Goal: Information Seeking & Learning: Learn about a topic

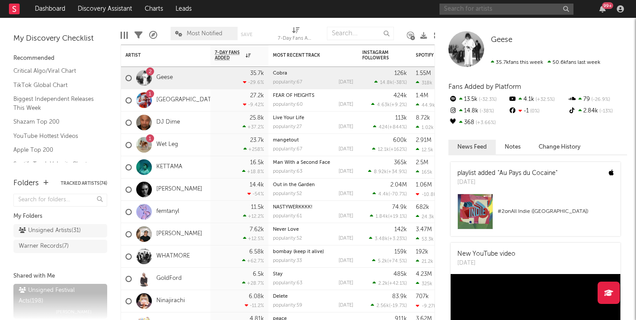
click at [478, 11] on input "text" at bounding box center [507, 9] width 134 height 11
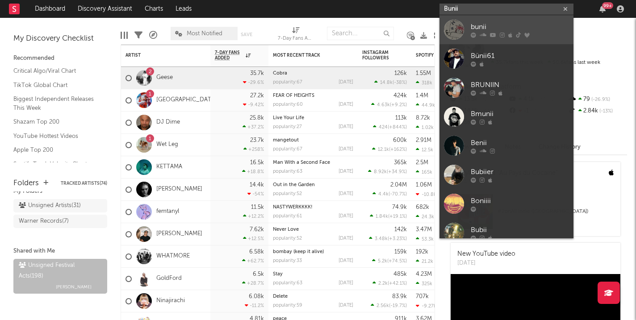
type input "Bunii"
click at [478, 24] on div "bunii" at bounding box center [520, 26] width 98 height 11
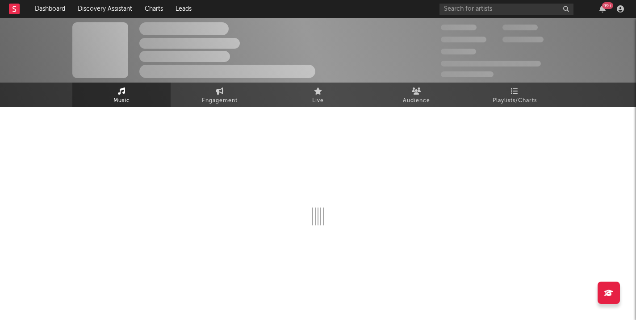
select select "6m"
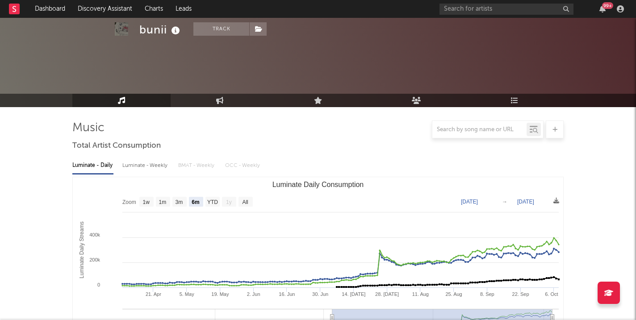
scroll to position [289, 0]
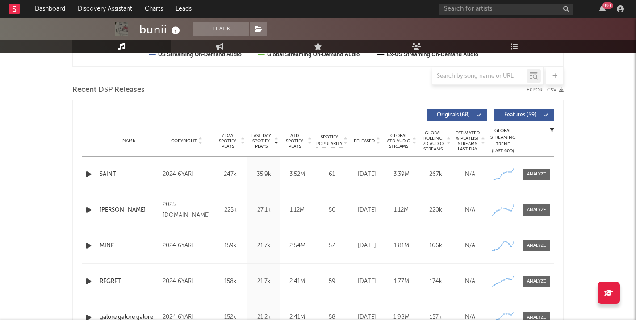
click at [86, 172] on icon "button" at bounding box center [88, 174] width 9 height 11
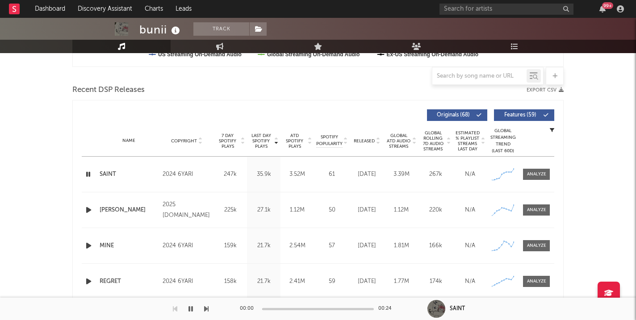
scroll to position [316, 0]
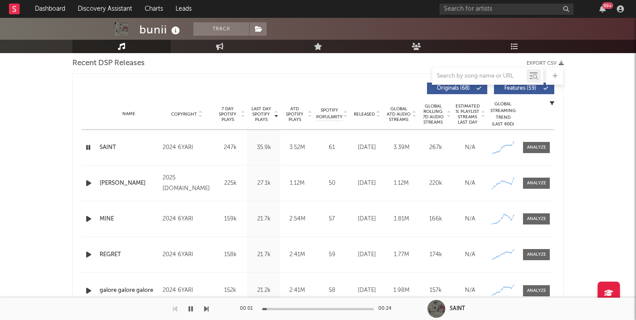
click at [184, 306] on div at bounding box center [104, 309] width 209 height 22
click at [192, 307] on icon "button" at bounding box center [191, 309] width 4 height 7
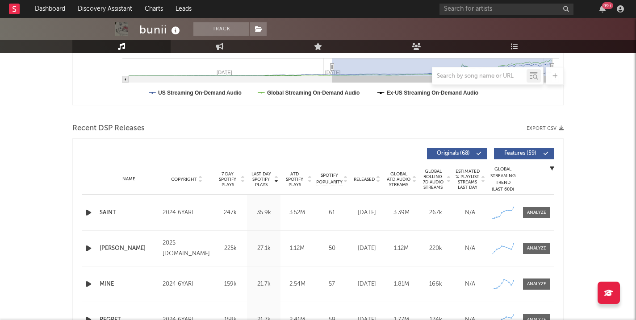
scroll to position [251, 0]
click at [540, 130] on button "Export CSV" at bounding box center [545, 128] width 37 height 5
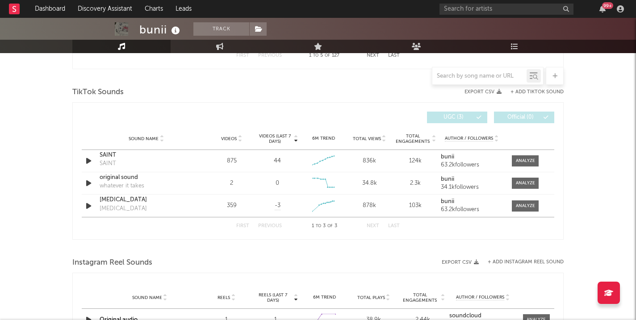
scroll to position [579, 0]
click at [181, 258] on div "Instagram Reel Sounds" at bounding box center [317, 262] width 491 height 15
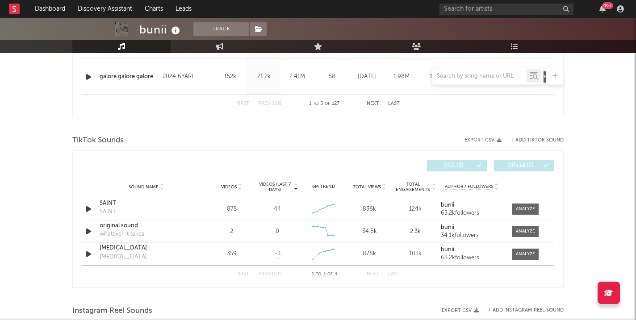
scroll to position [535, 0]
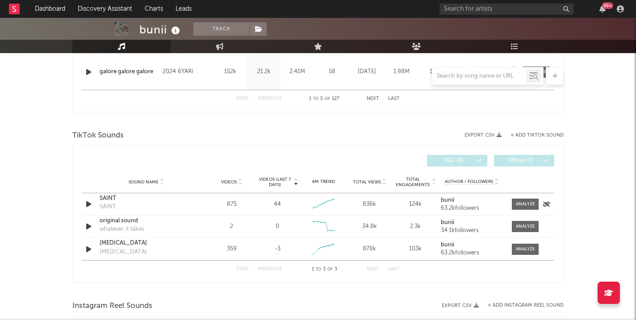
click at [90, 201] on icon "button" at bounding box center [88, 204] width 9 height 11
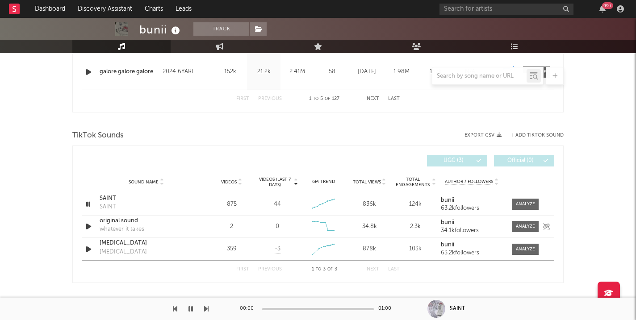
click at [89, 223] on icon "button" at bounding box center [88, 226] width 9 height 11
click at [88, 227] on icon "button" at bounding box center [88, 226] width 8 height 11
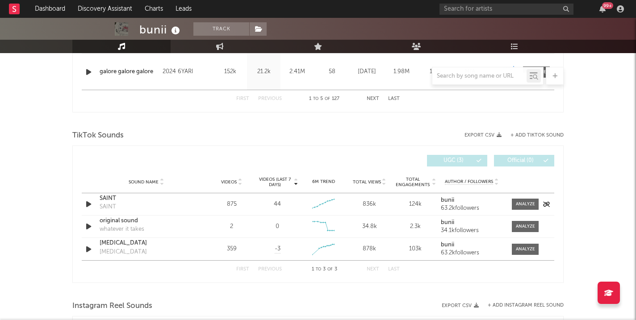
click at [117, 200] on div "SAINT" at bounding box center [146, 198] width 93 height 9
